Goal: Communication & Community: Ask a question

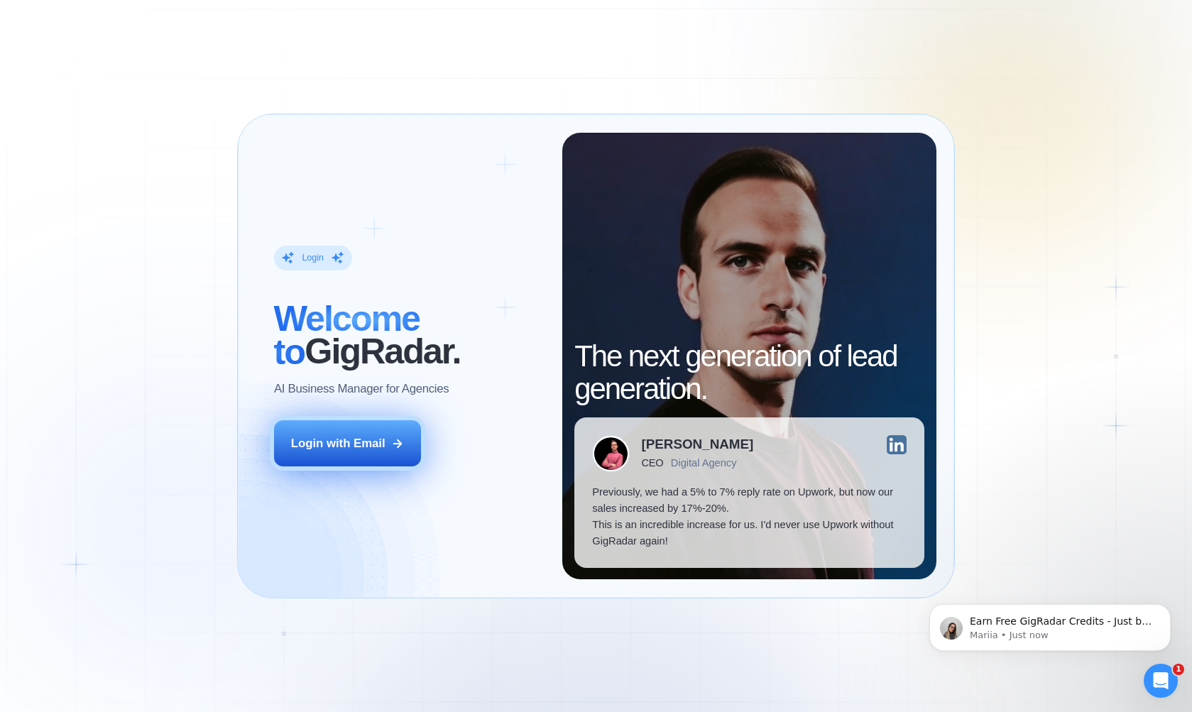
click at [351, 440] on div "Login with Email" at bounding box center [338, 443] width 94 height 16
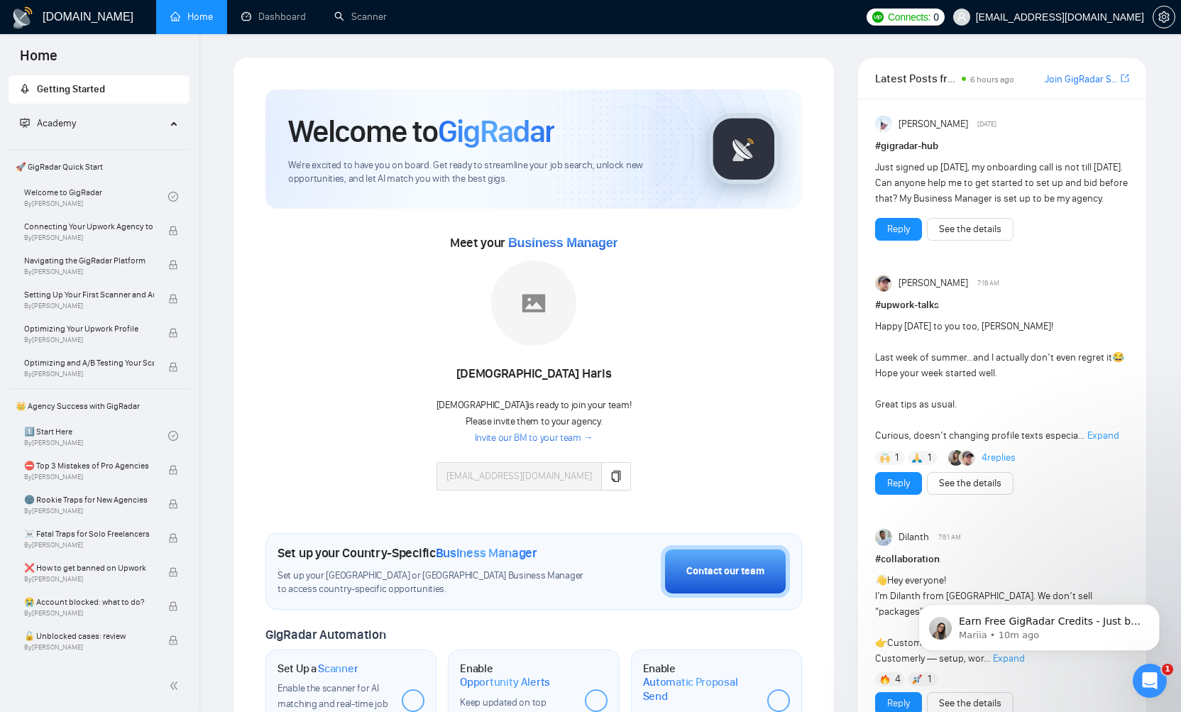
click at [567, 437] on link "Invite our BM to your team →" at bounding box center [534, 438] width 119 height 13
click at [606, 468] on button "button" at bounding box center [616, 476] width 30 height 28
click at [1144, 672] on icon "Open Intercom Messenger" at bounding box center [1148, 678] width 23 height 23
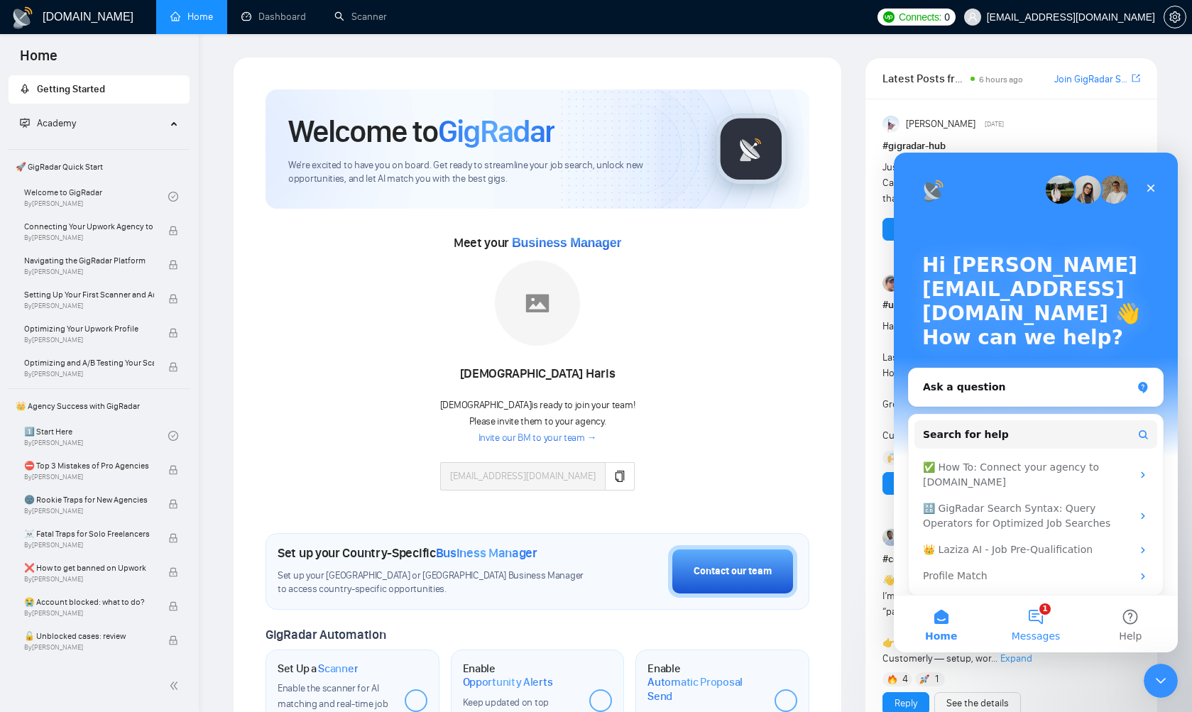
click at [1037, 631] on span "Messages" at bounding box center [1036, 636] width 49 height 10
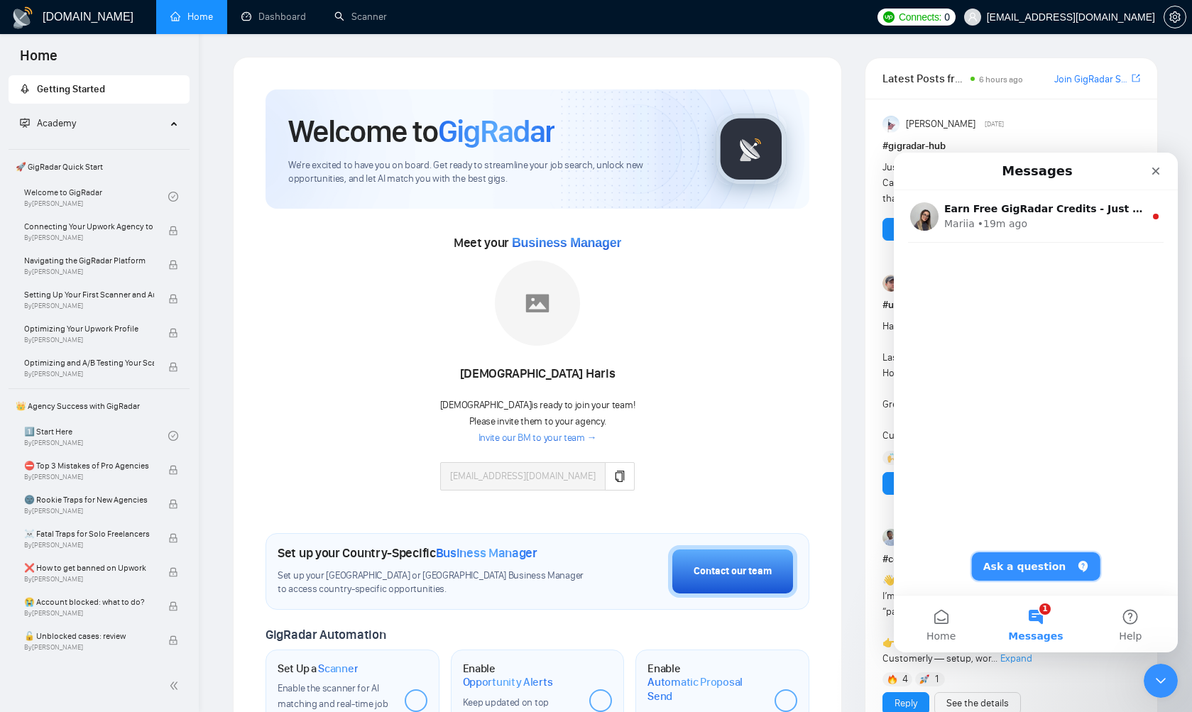
click at [1016, 567] on button "Ask a question" at bounding box center [1036, 566] width 129 height 28
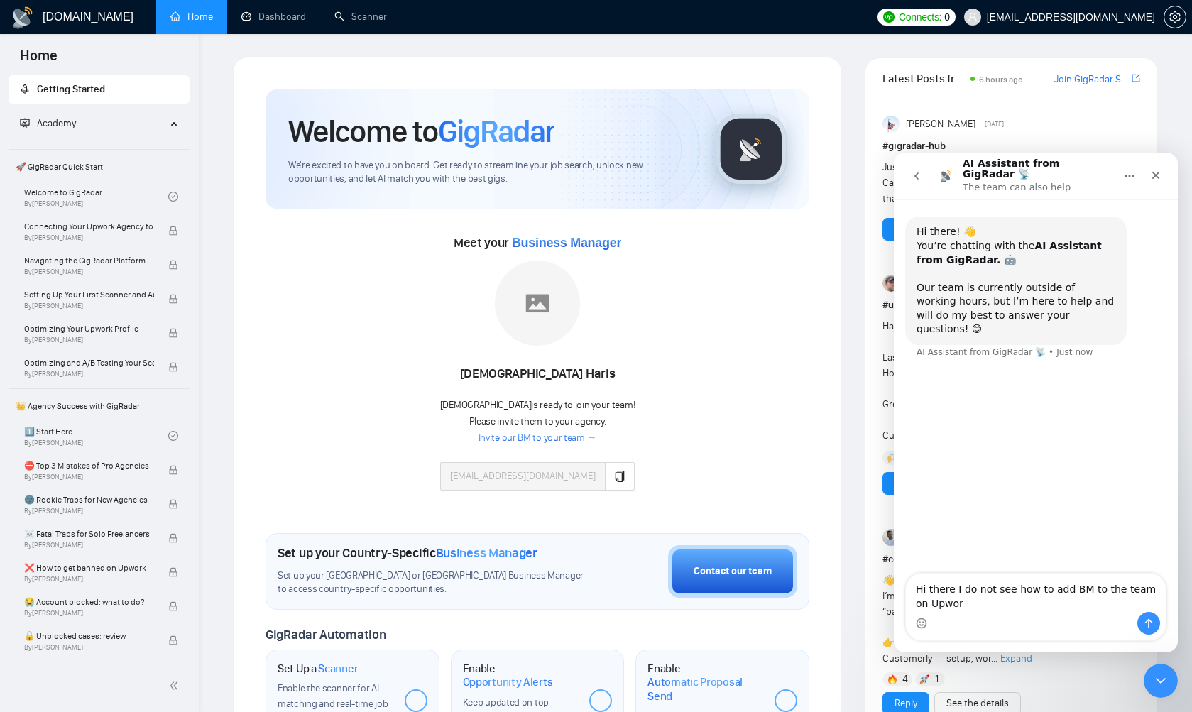
type textarea "Hi there I do not see how to add BM to the team on Upwork"
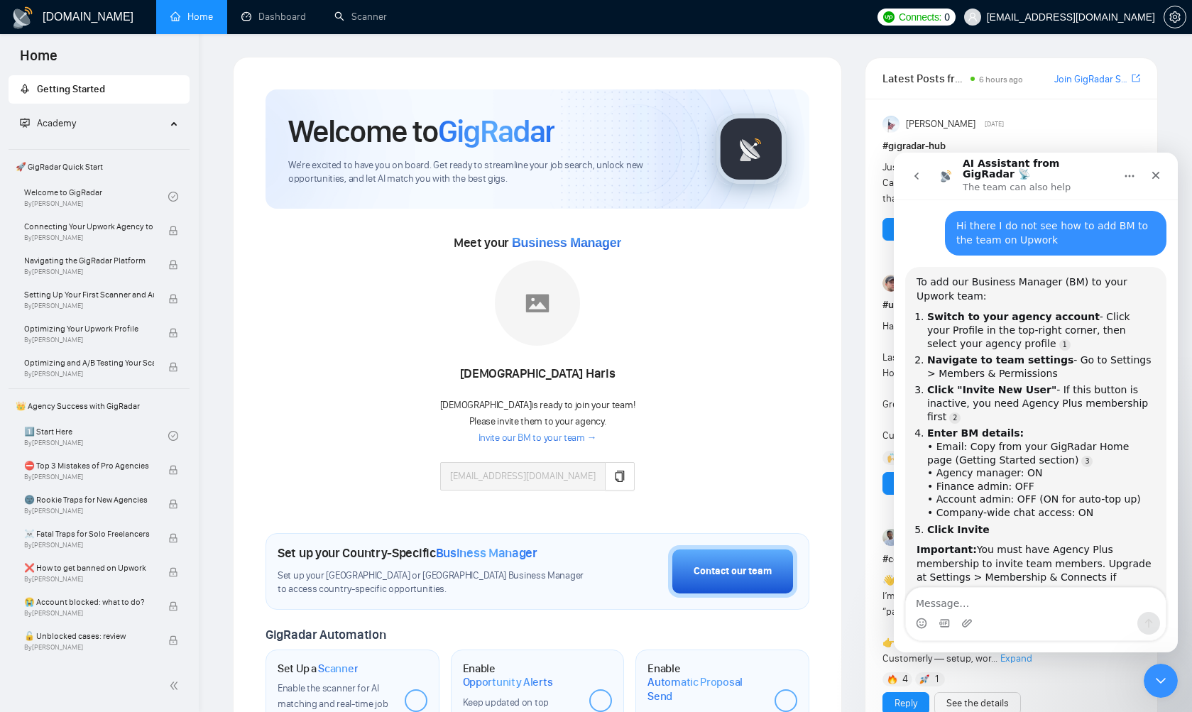
scroll to position [180, 0]
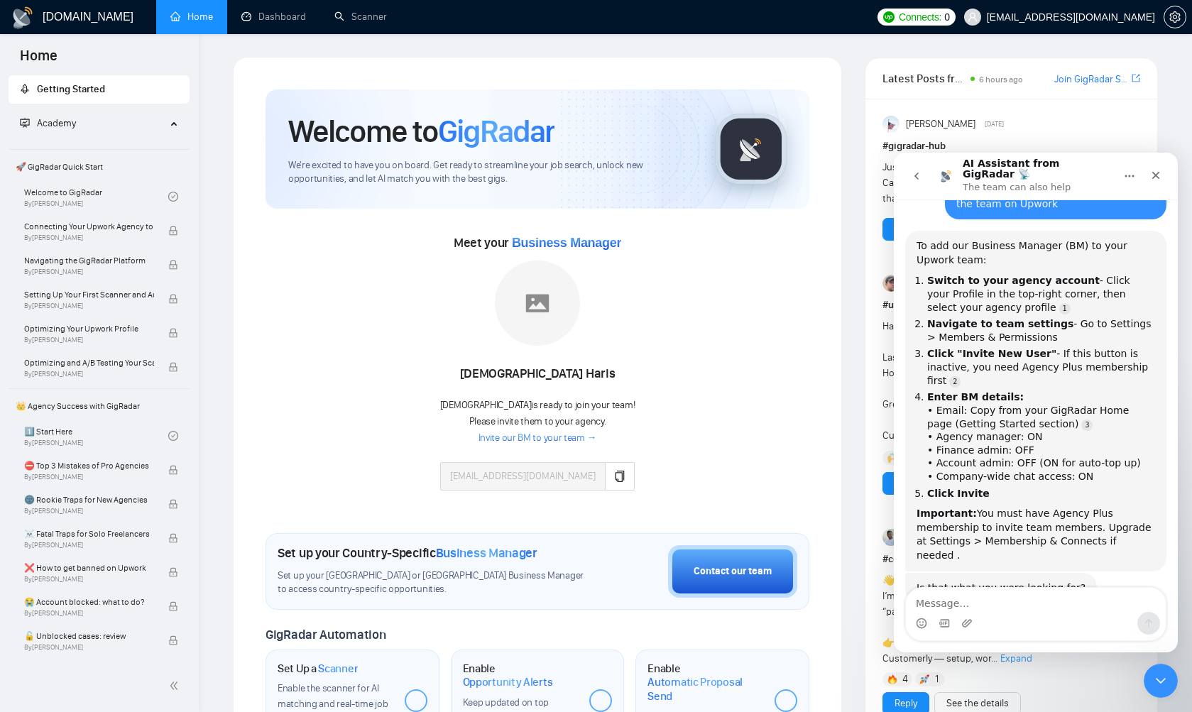
drag, startPoint x: 929, startPoint y: 312, endPoint x: 1051, endPoint y: 312, distance: 122.1
click at [1051, 317] on li "Navigate to team settings - Go to Settings > Members & Permissions" at bounding box center [1041, 330] width 228 height 26
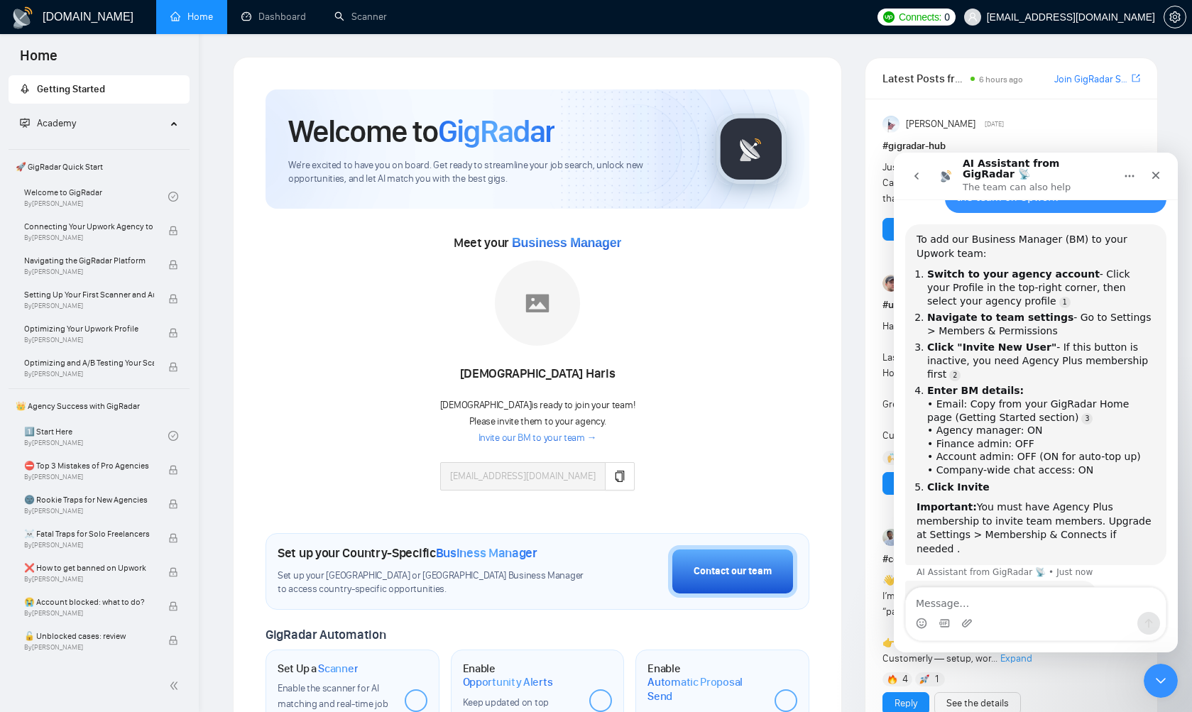
copy li "Members & Permissions"
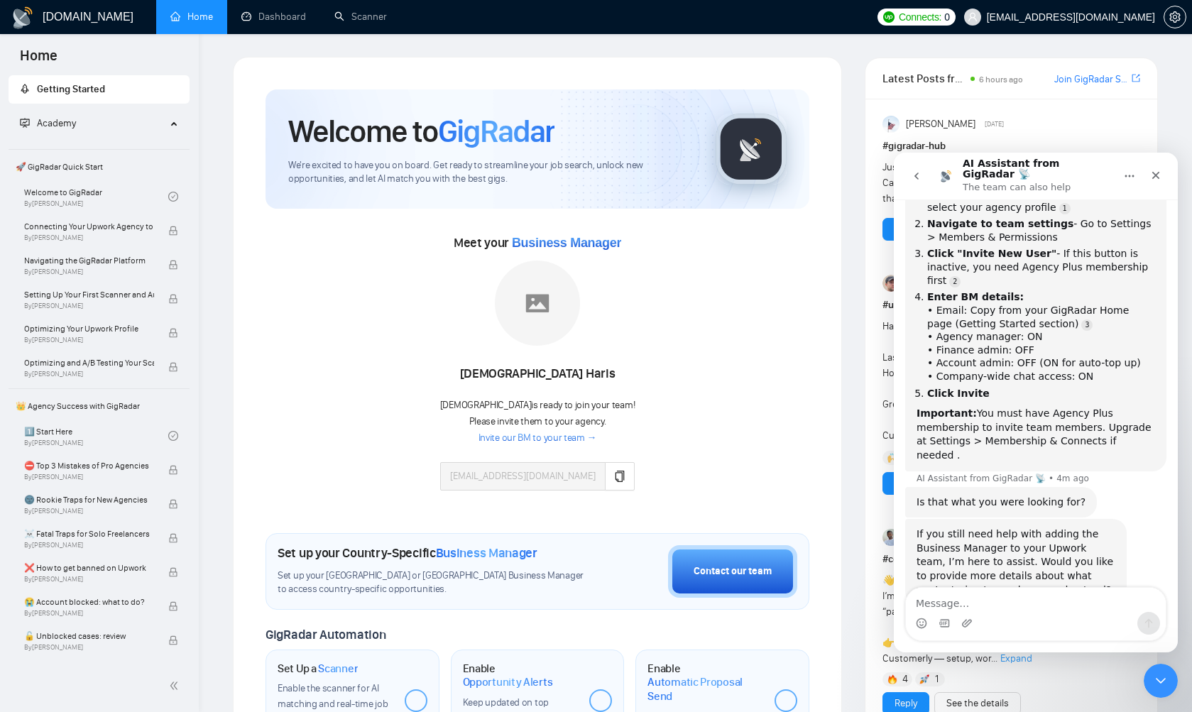
scroll to position [279, 0]
click at [944, 595] on textarea "Message…" at bounding box center [1036, 600] width 260 height 24
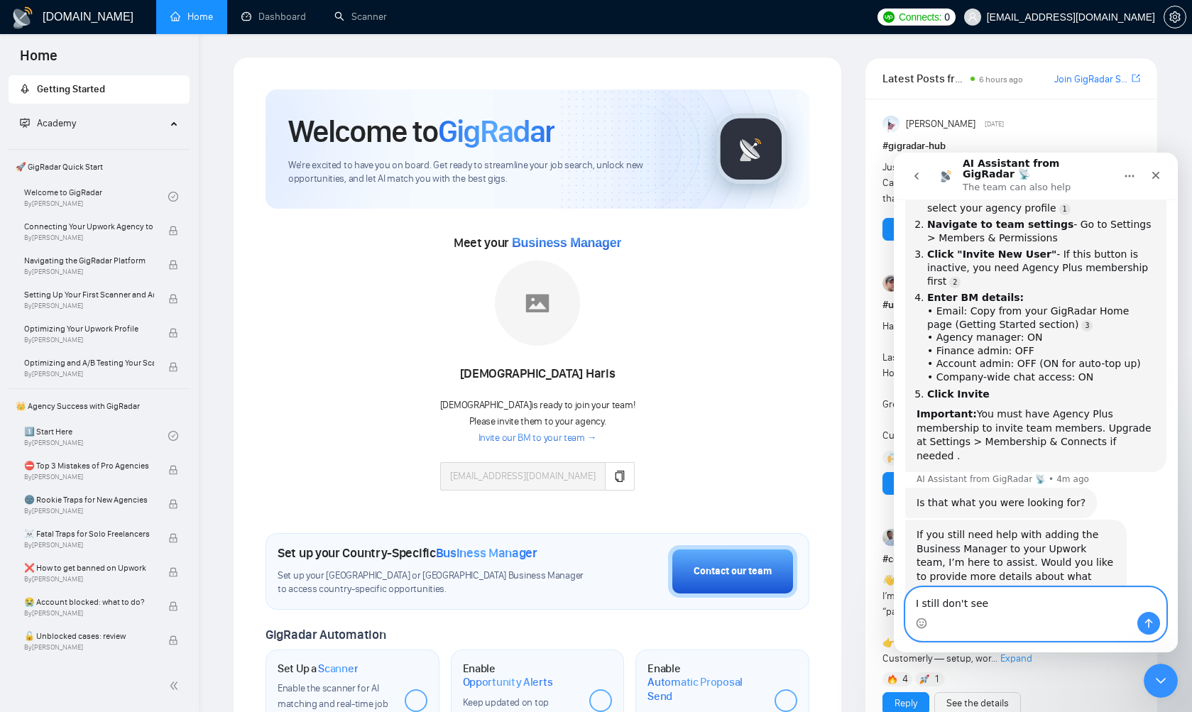
paste textarea "Members & Permissions"
type textarea "I still don't see Members & Permissions"
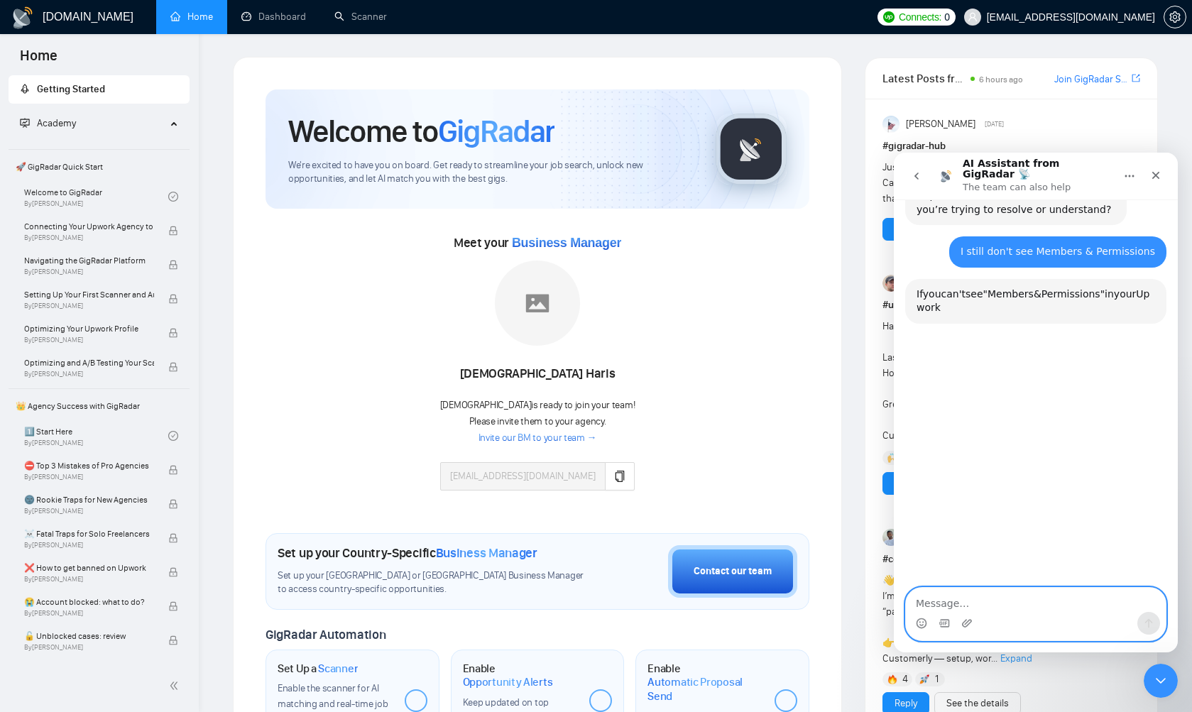
scroll to position [662, 0]
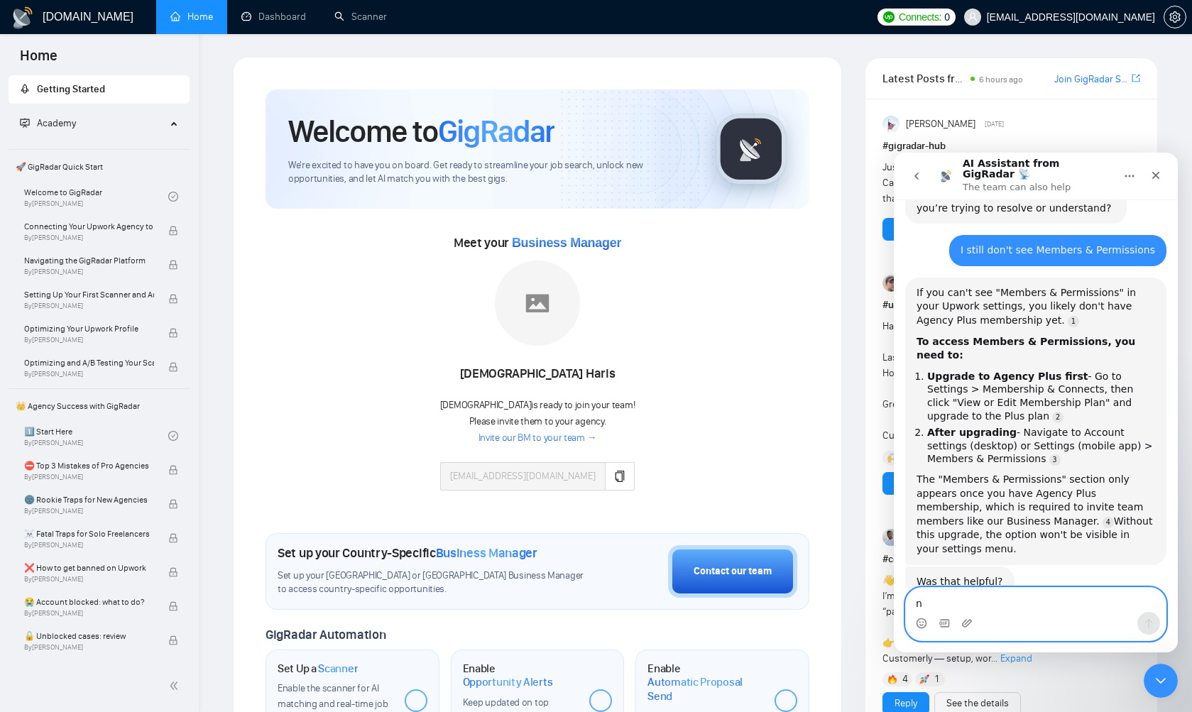
type textarea "no"
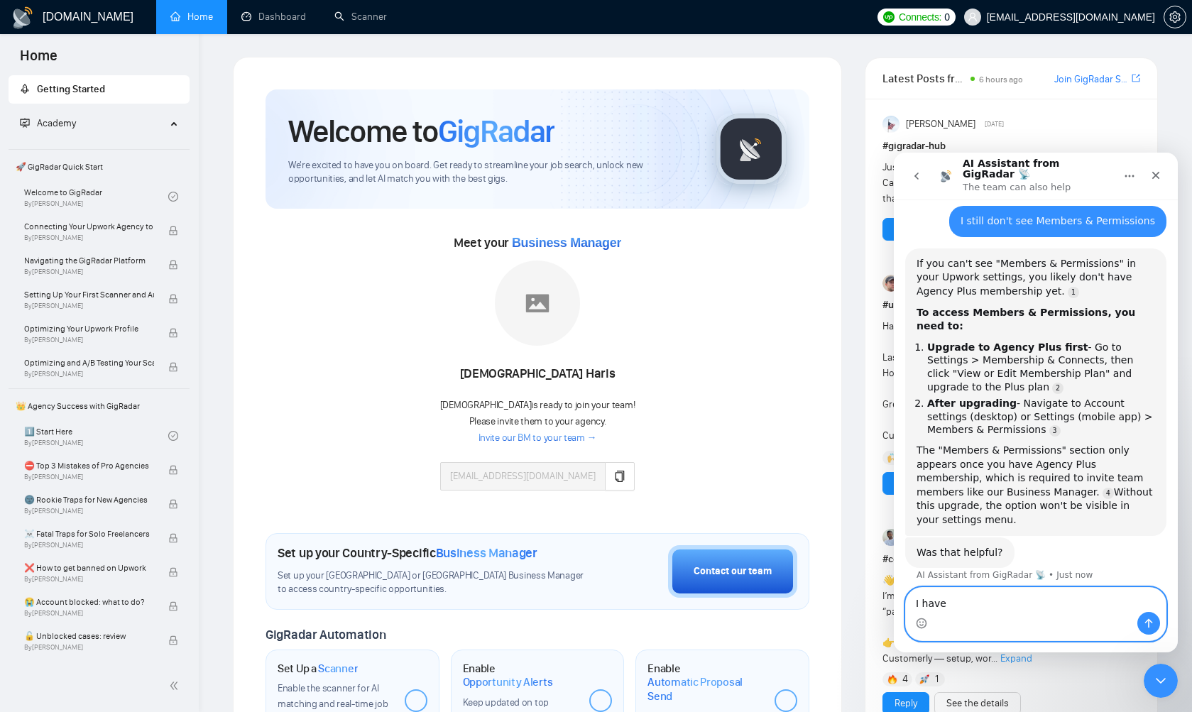
paste textarea "Freelancer Plus"
type textarea "I have Freelancer Plus"
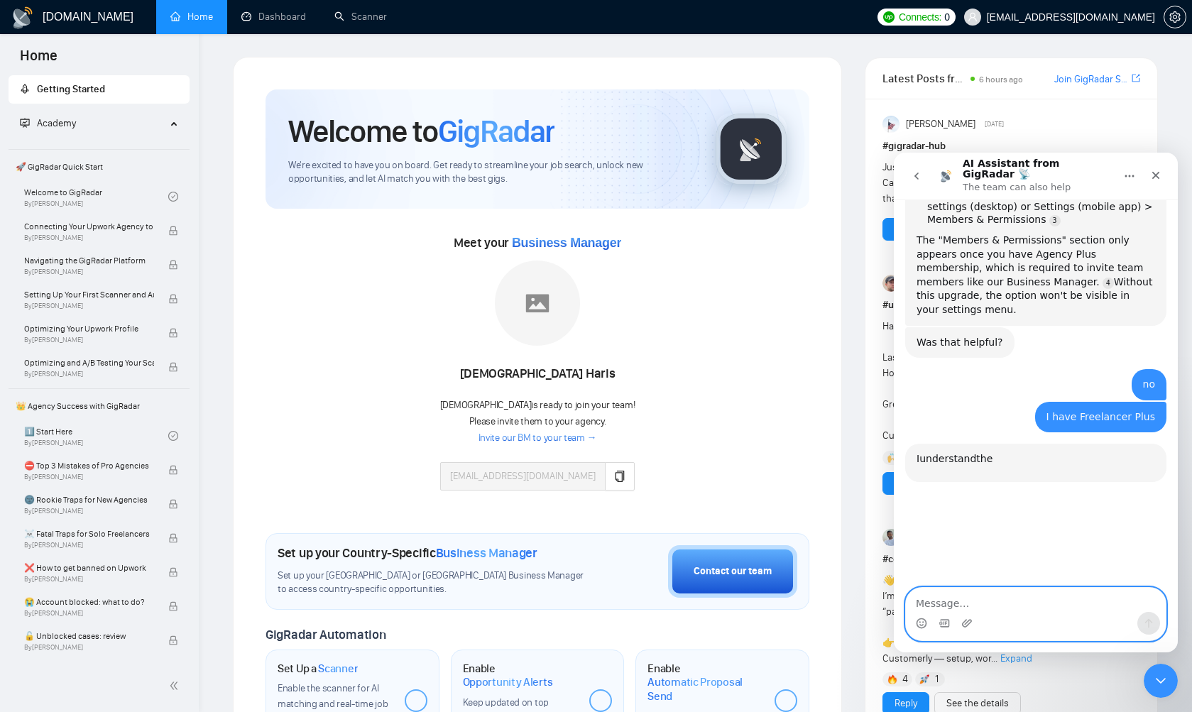
scroll to position [1032, 0]
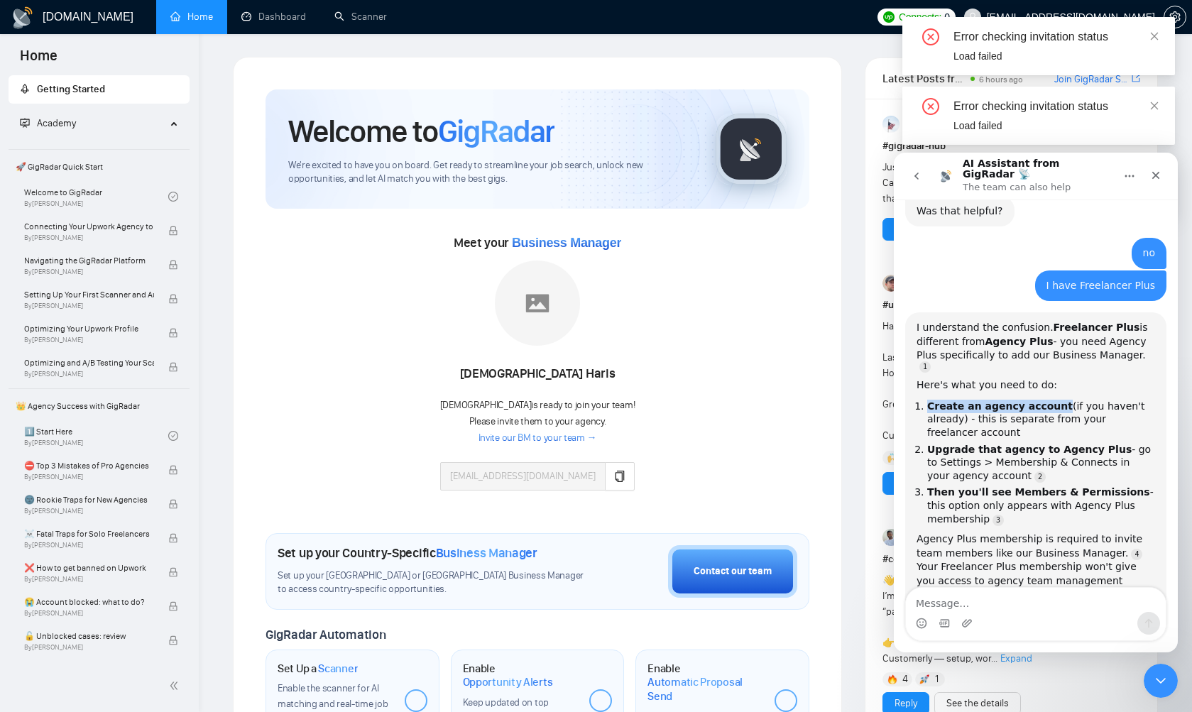
drag, startPoint x: 928, startPoint y: 309, endPoint x: 1051, endPoint y: 310, distance: 123.5
click at [1051, 400] on li "Create an agency account (if you haven't already) - this is separate from your …" at bounding box center [1041, 420] width 228 height 40
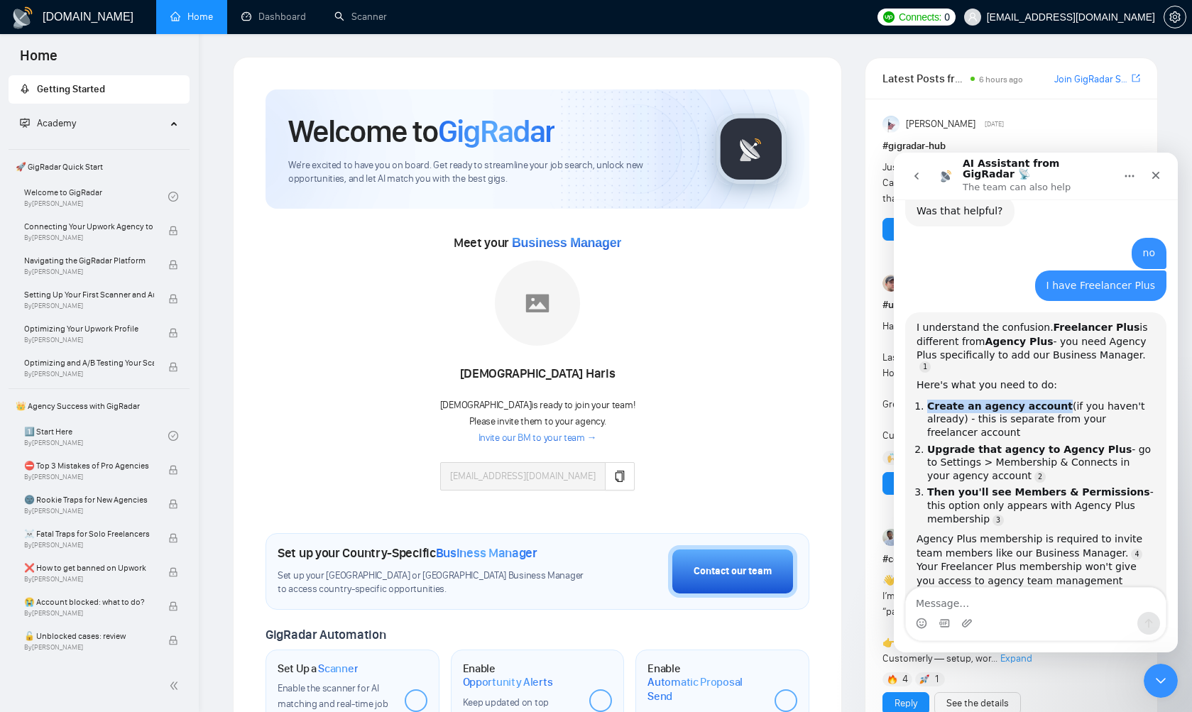
copy b "Create an agency account"
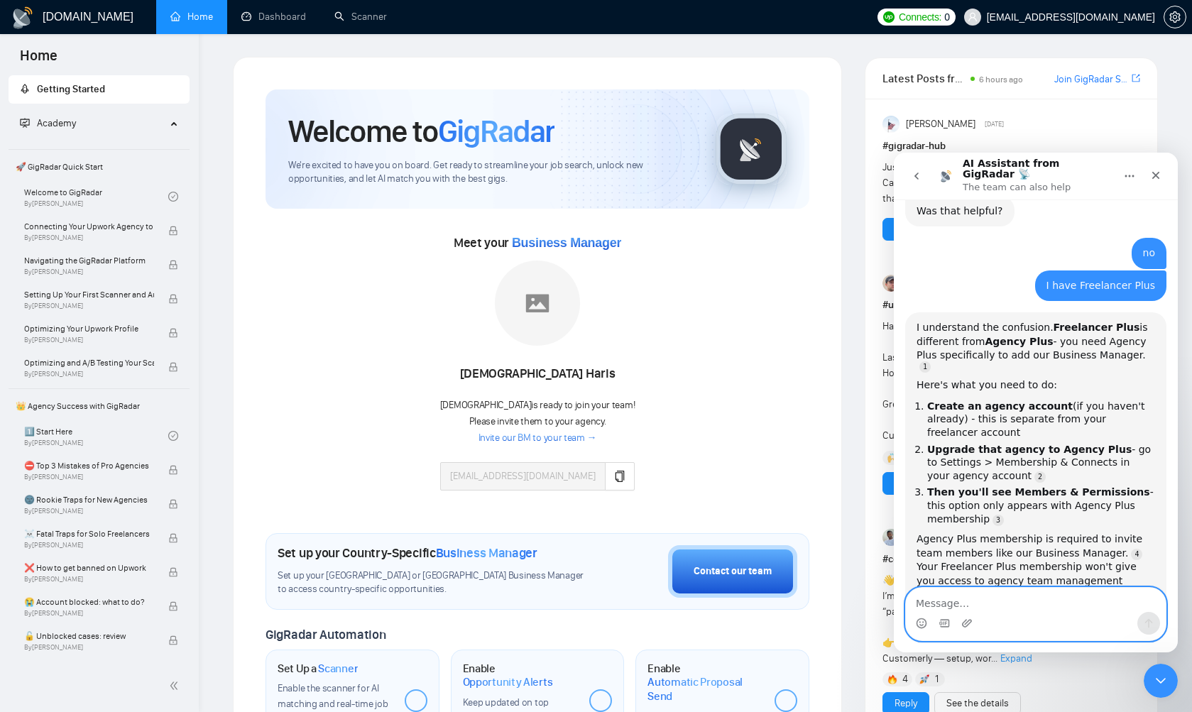
click at [969, 606] on textarea "Message…" at bounding box center [1036, 600] width 260 height 24
paste textarea "Create an agency account"
type textarea "how do i Create an agency account"
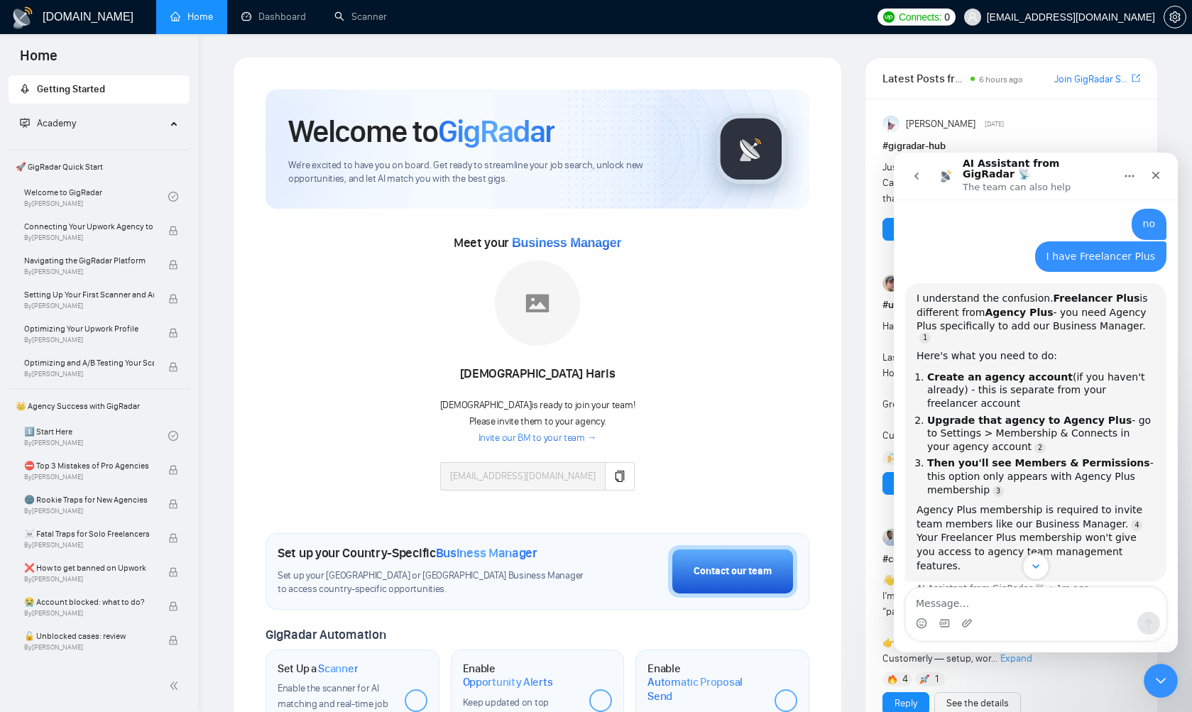
click at [1030, 566] on icon "Scroll to bottom" at bounding box center [1035, 566] width 13 height 13
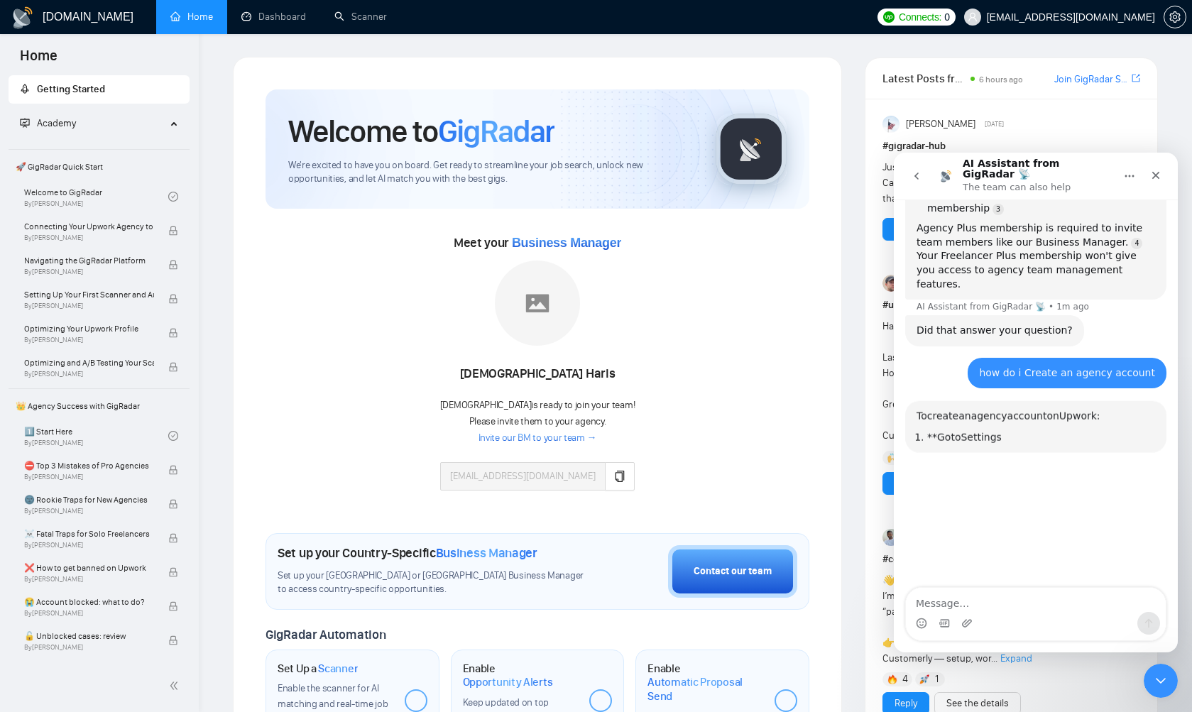
scroll to position [1401, 0]
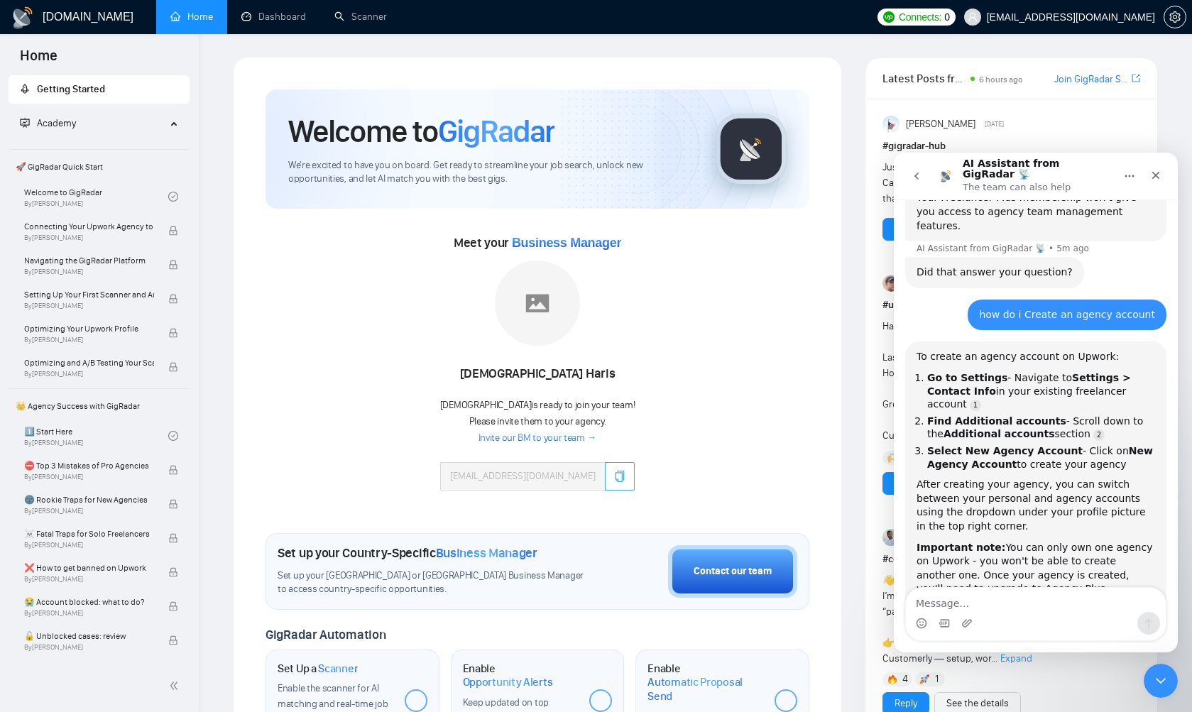
click at [614, 474] on icon "copy" at bounding box center [619, 476] width 11 height 11
